Goal: Information Seeking & Learning: Learn about a topic

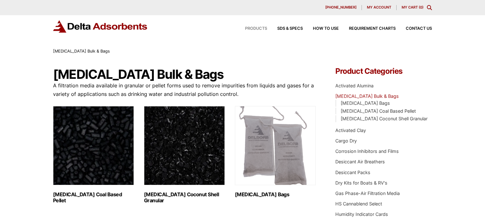
click at [259, 27] on span "Products" at bounding box center [256, 29] width 22 height 4
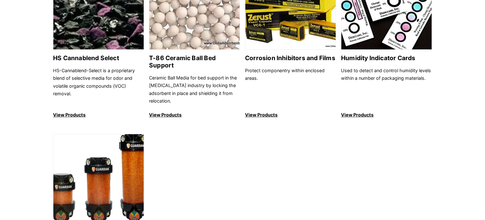
scroll to position [607, 0]
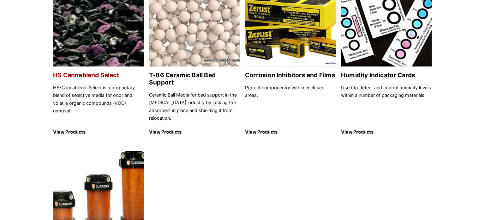
click at [105, 96] on p "HS-Cannablend-Select is a proprietary blend of selective media for odor and vol…" at bounding box center [98, 103] width 91 height 38
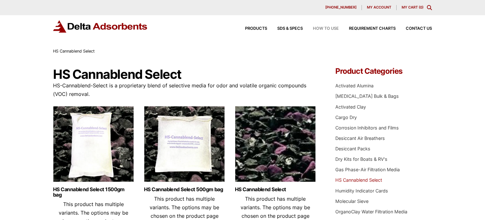
click at [322, 27] on span "How to Use" at bounding box center [326, 29] width 26 height 4
